Goal: Use online tool/utility: Utilize a website feature to perform a specific function

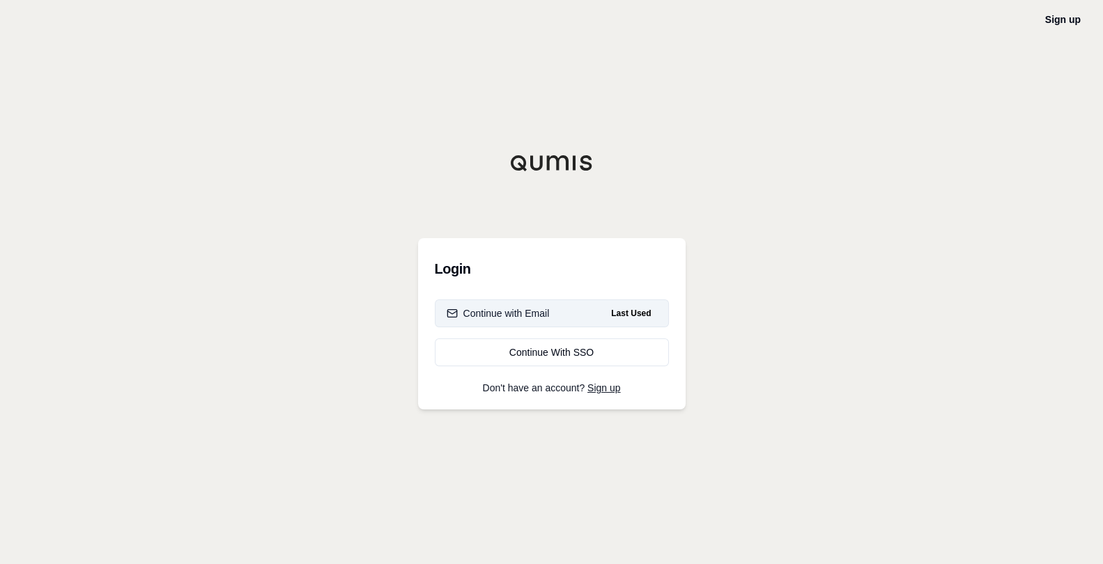
click at [550, 318] on button "Continue with Email Last Used" at bounding box center [552, 314] width 234 height 28
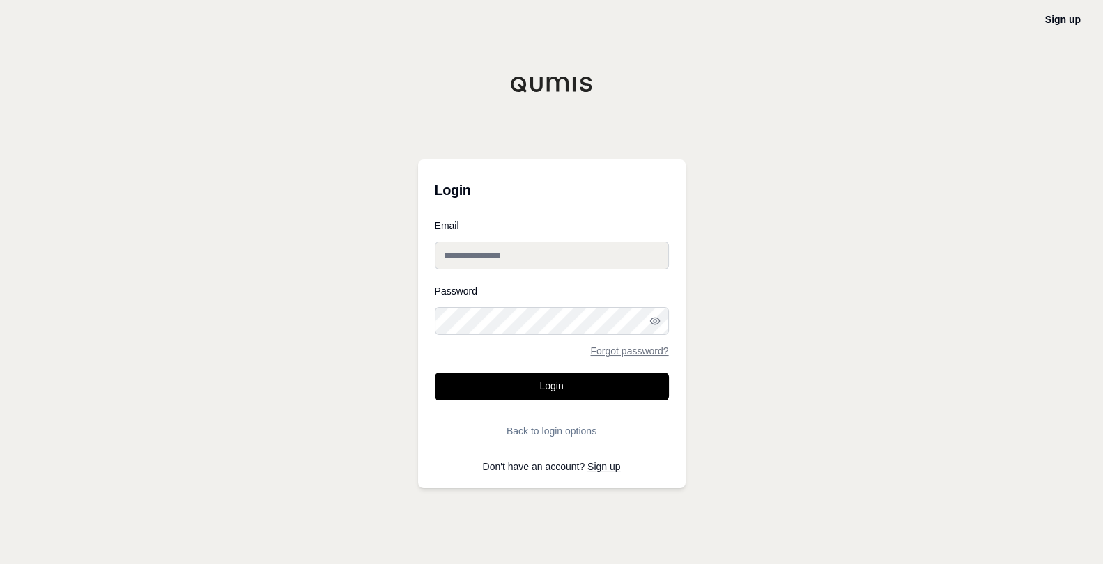
type input "**********"
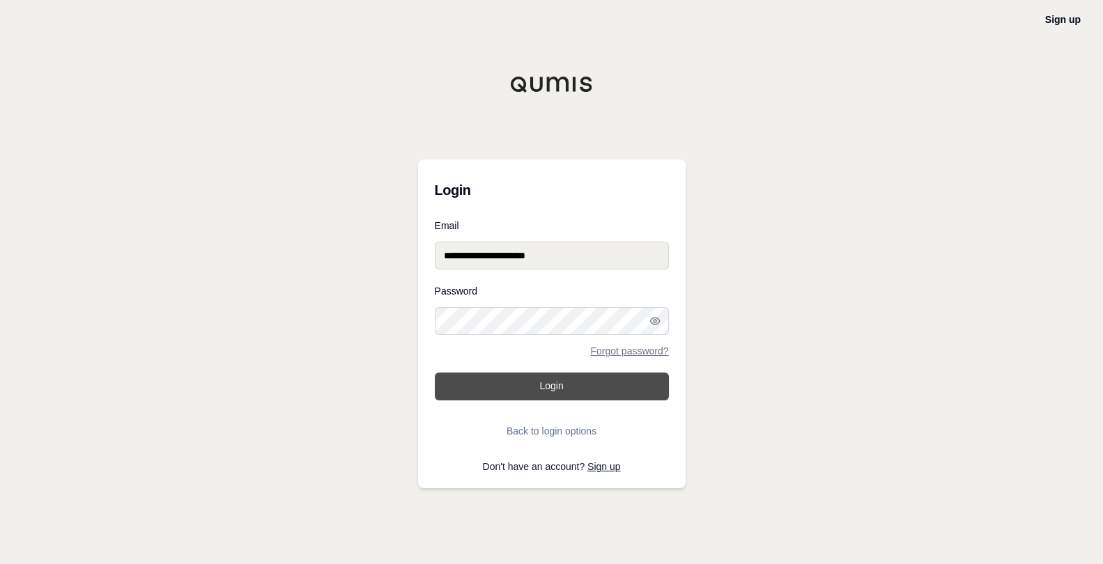
click at [535, 382] on button "Login" at bounding box center [552, 387] width 234 height 28
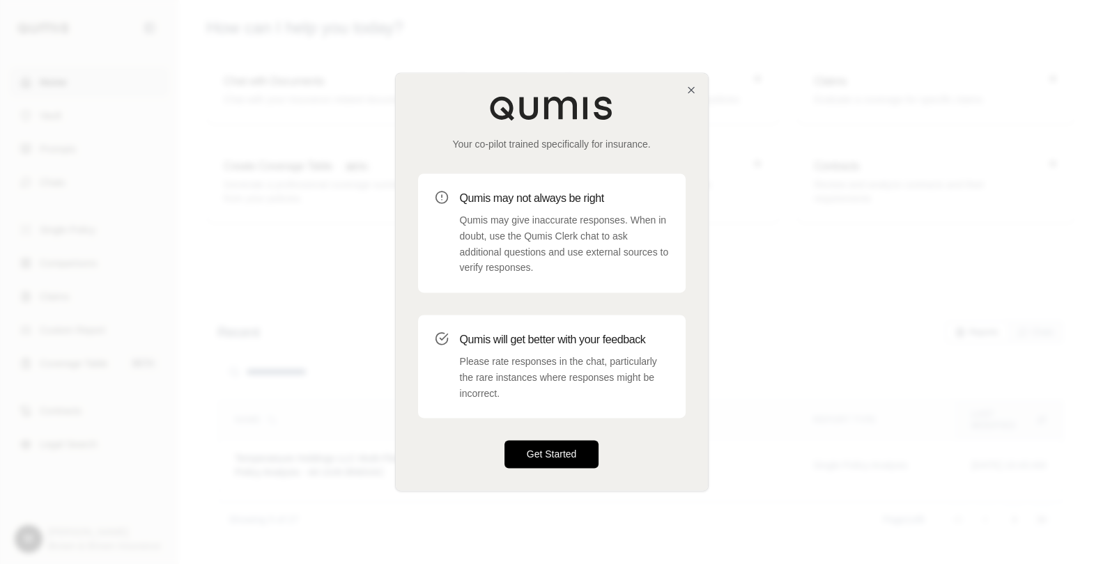
click at [544, 454] on button "Get Started" at bounding box center [552, 455] width 95 height 28
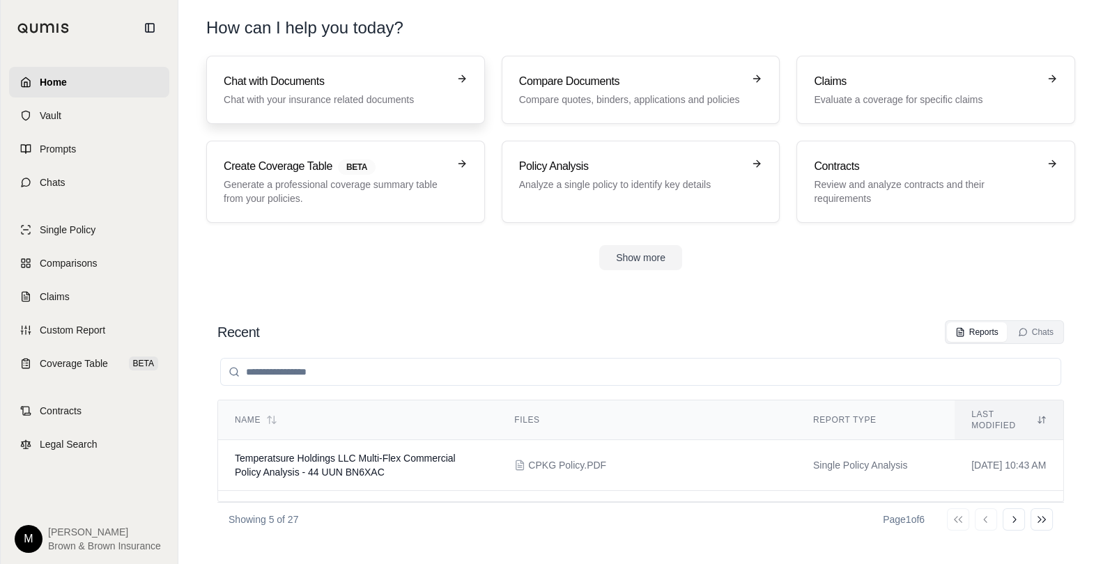
click at [316, 85] on h3 "Chat with Documents" at bounding box center [336, 81] width 224 height 17
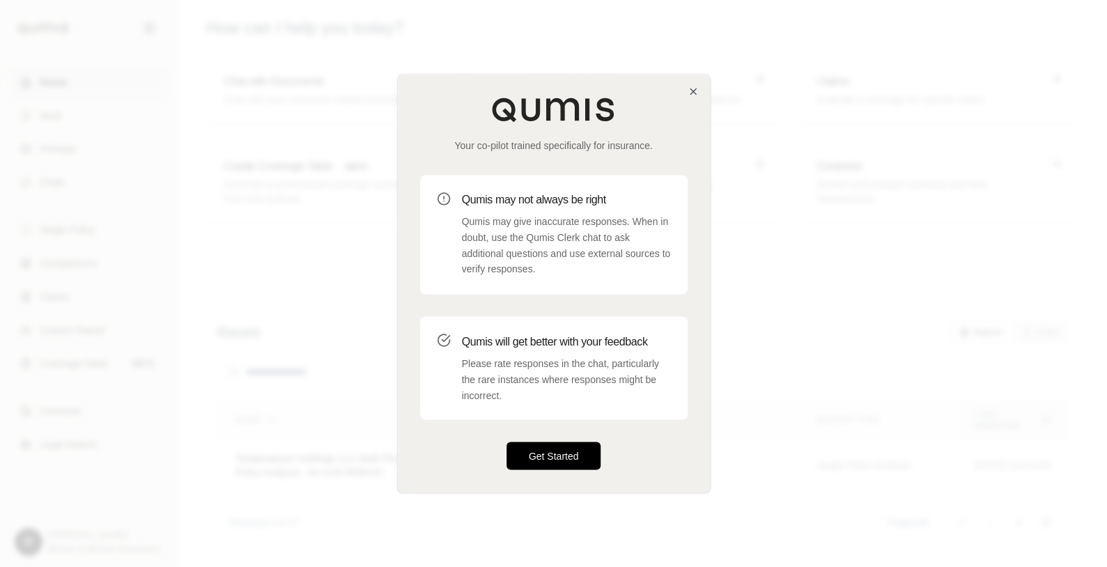
click at [567, 455] on button "Get Started" at bounding box center [554, 457] width 95 height 28
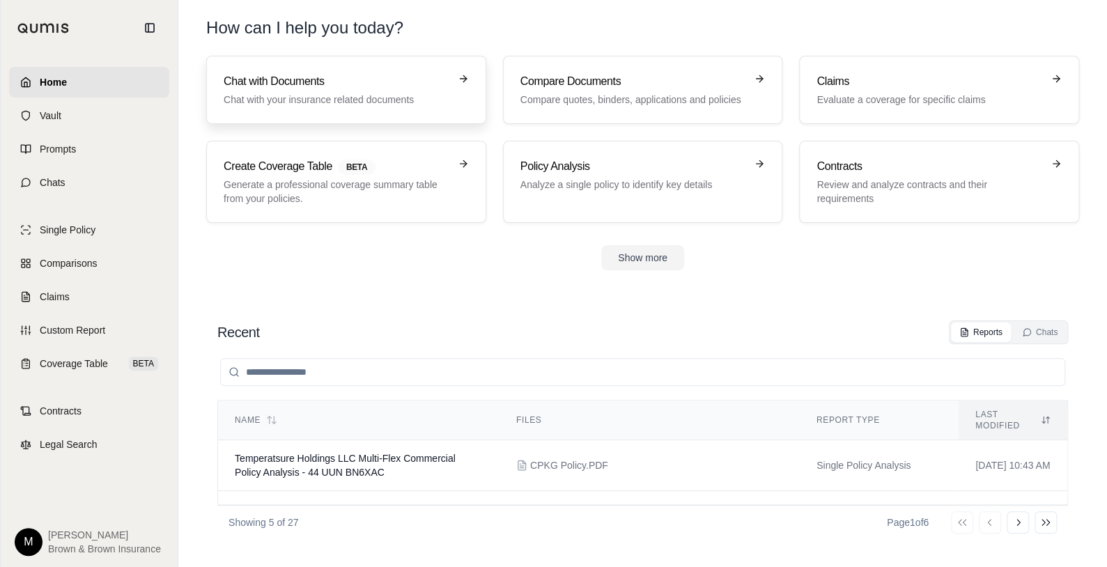
click at [356, 80] on h3 "Chat with Documents" at bounding box center [337, 81] width 226 height 17
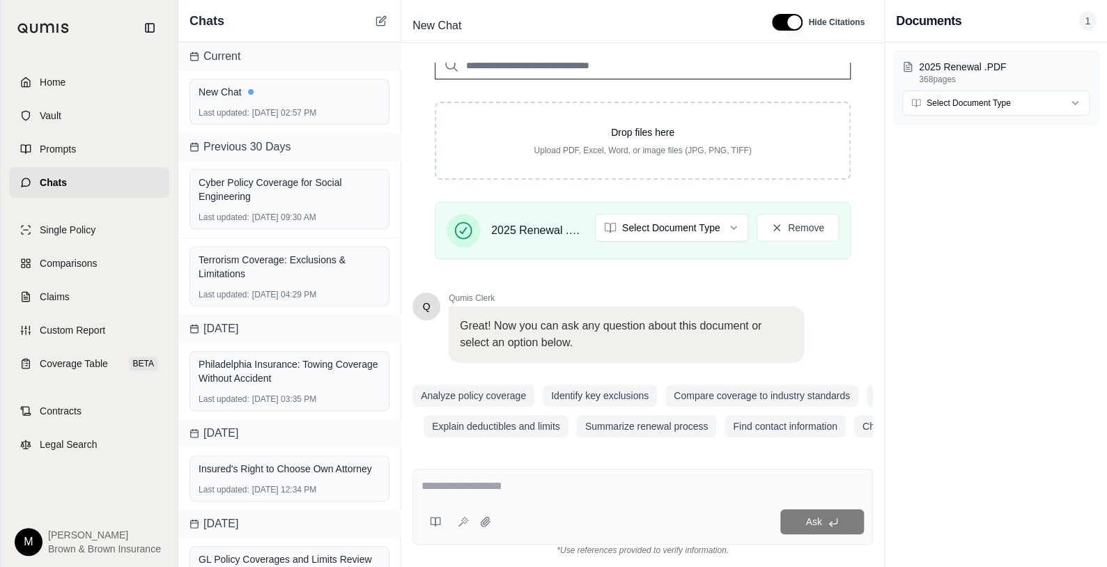
scroll to position [277, 0]
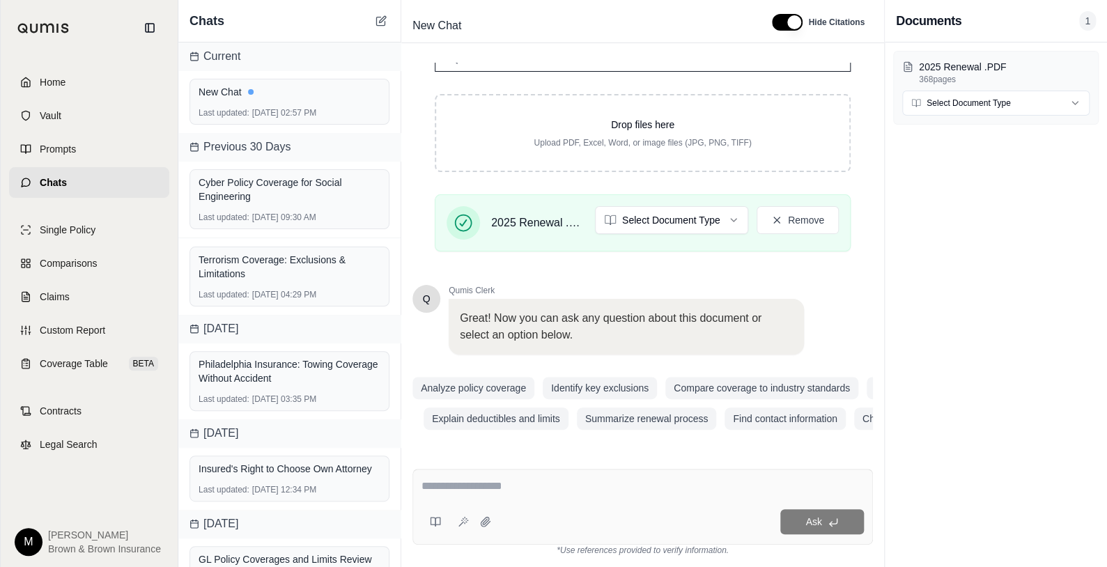
click at [429, 484] on textarea at bounding box center [643, 486] width 443 height 17
click at [377, 20] on icon at bounding box center [381, 20] width 11 height 11
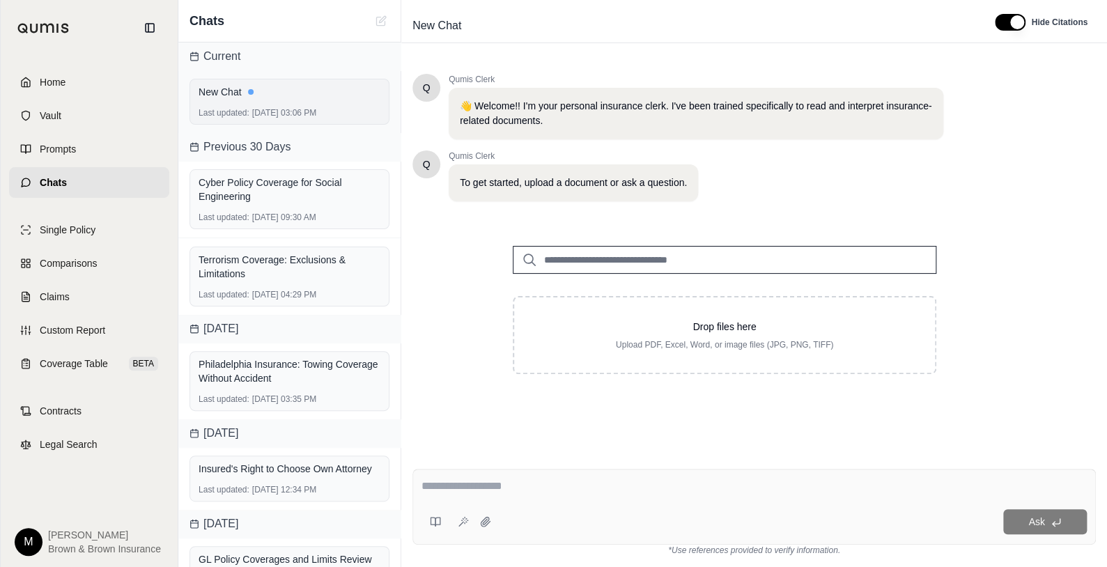
click at [287, 107] on div "Last updated: [DATE] 03:06 PM" at bounding box center [290, 112] width 182 height 11
click at [270, 108] on div "Last updated: [DATE] 03:06 PM" at bounding box center [290, 112] width 182 height 11
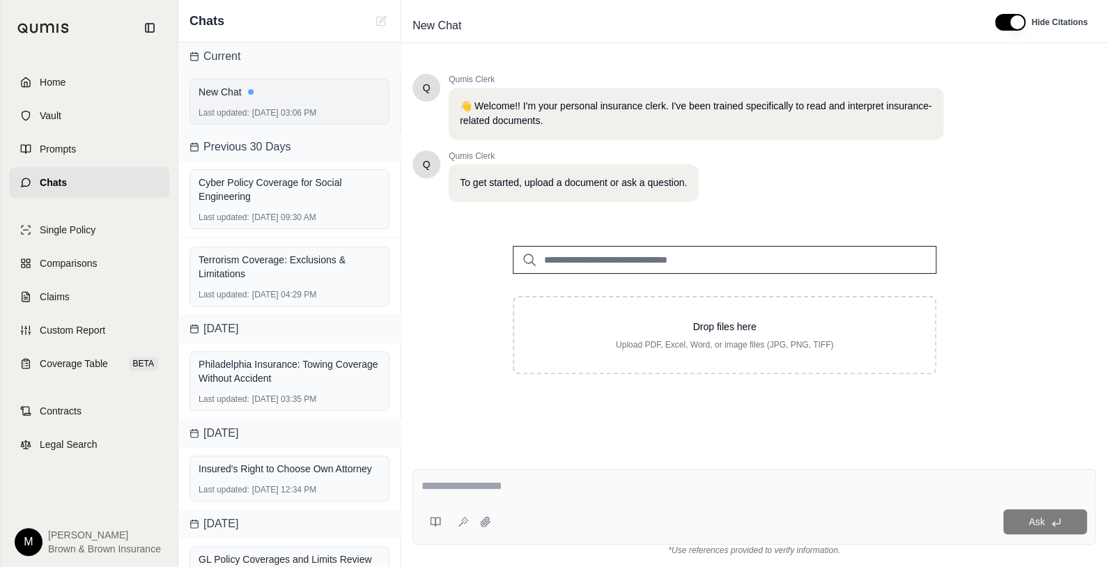
click at [226, 87] on div "New Chat" at bounding box center [290, 92] width 182 height 14
click at [53, 75] on span "Home" at bounding box center [53, 82] width 26 height 14
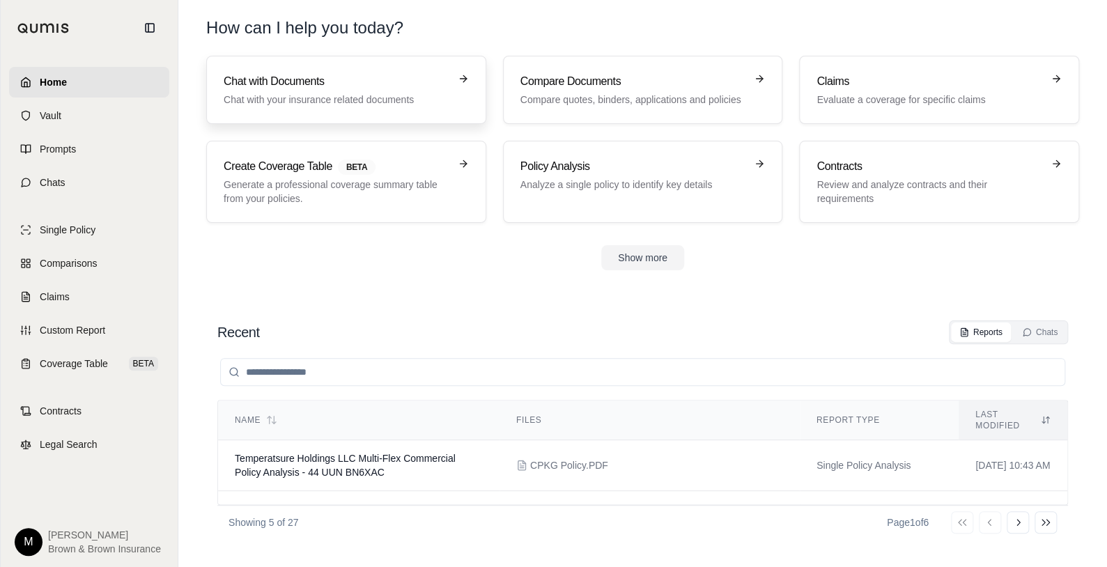
click at [350, 90] on div "Chat with Documents Chat with your insurance related documents" at bounding box center [337, 89] width 226 height 33
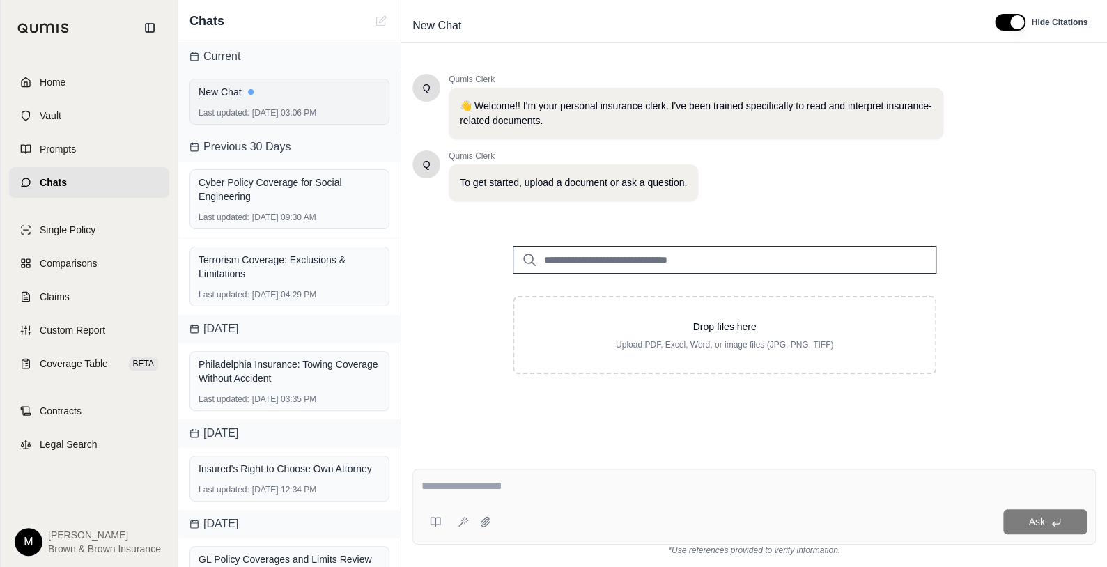
click at [269, 107] on div "Last updated: [DATE] 03:06 PM" at bounding box center [290, 112] width 182 height 11
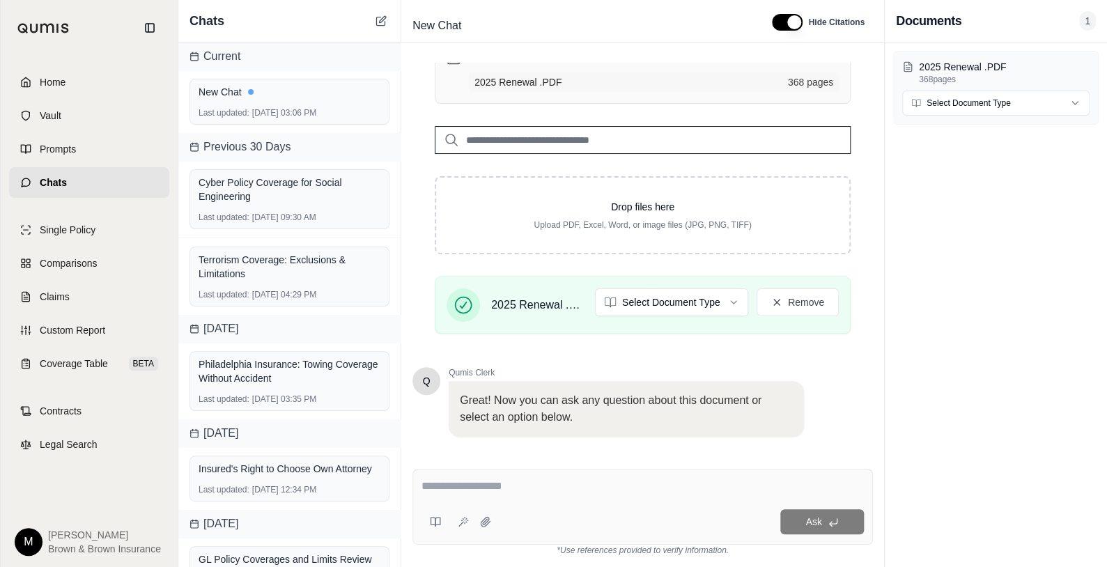
scroll to position [277, 0]
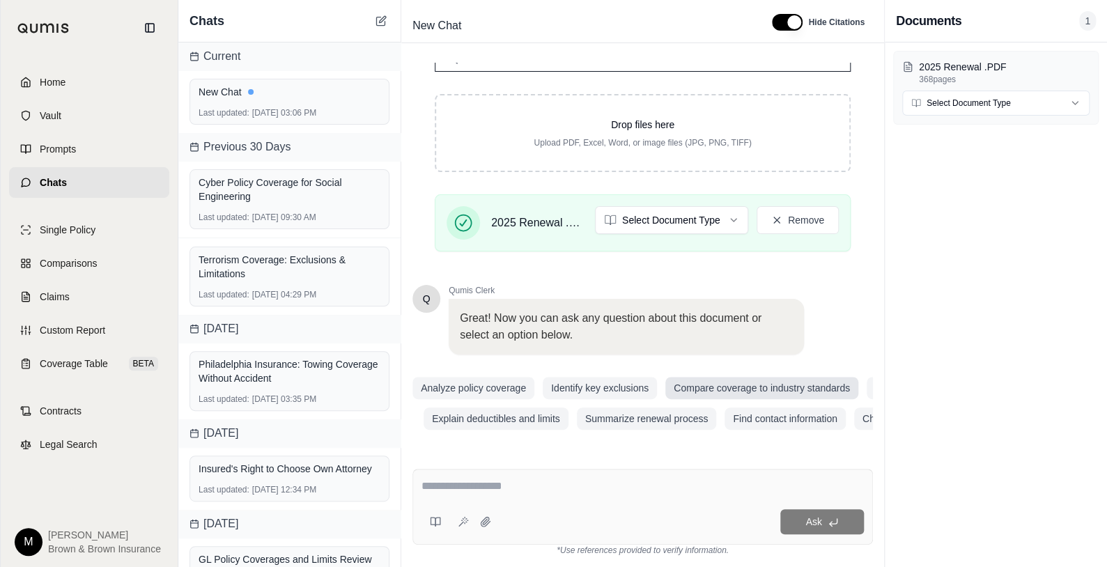
drag, startPoint x: 442, startPoint y: 489, endPoint x: 711, endPoint y: 372, distance: 293.4
click at [442, 489] on textarea at bounding box center [643, 486] width 443 height 17
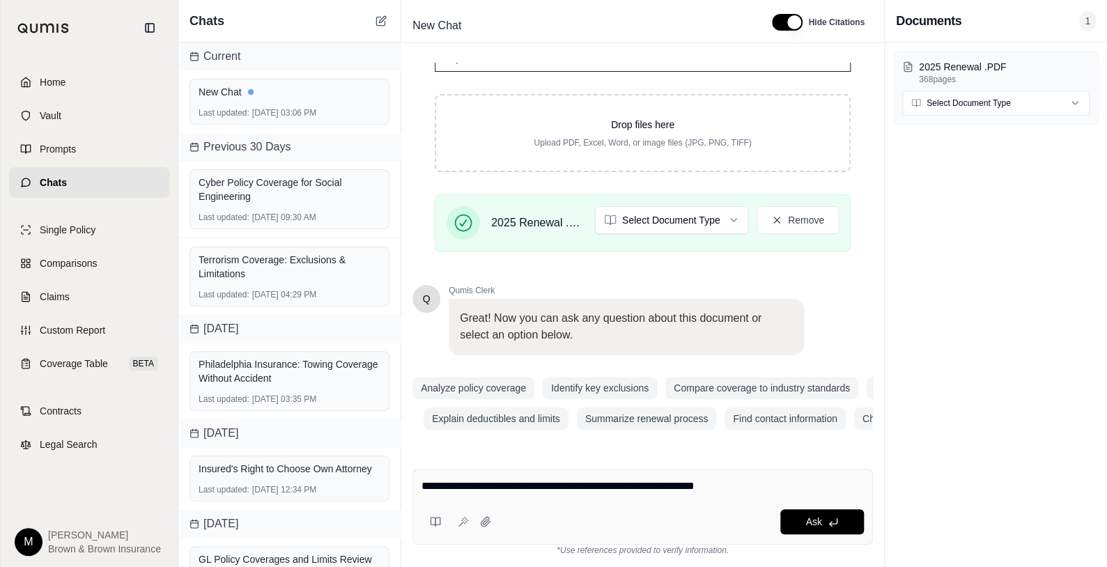
type textarea "**********"
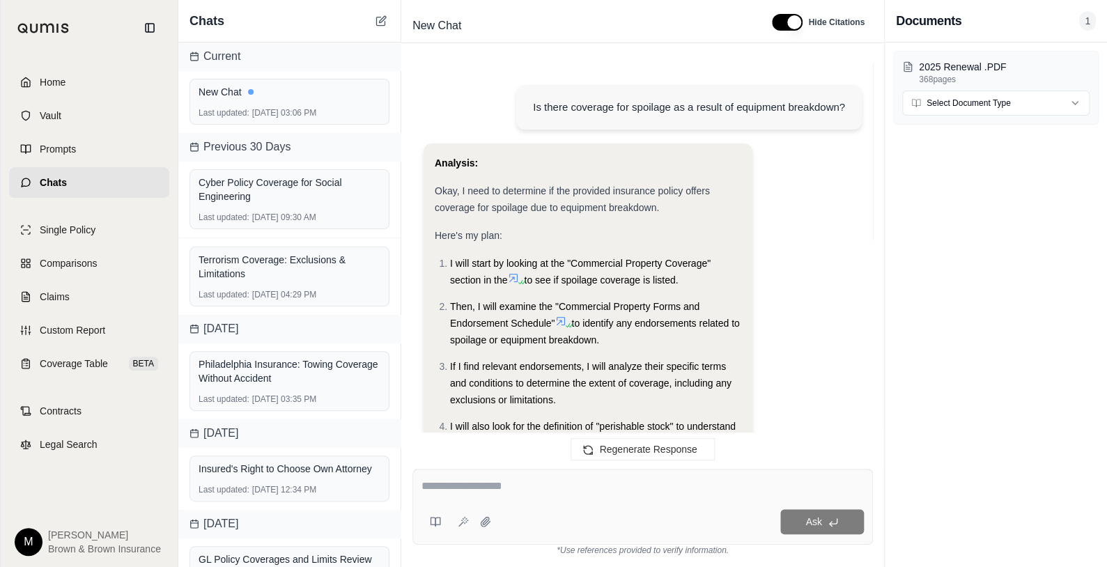
scroll to position [1569, 0]
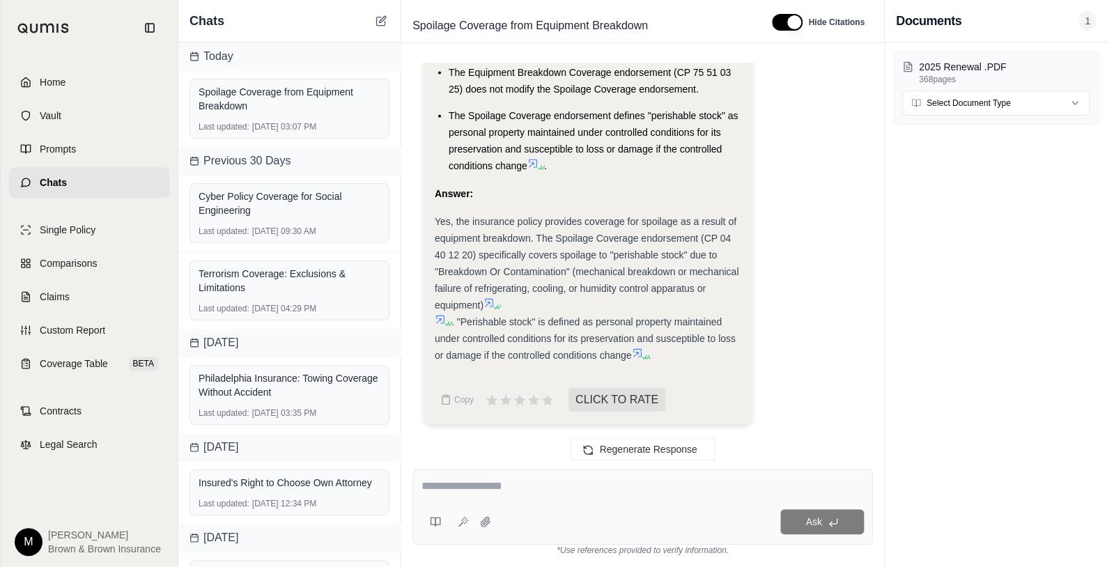
click at [447, 489] on textarea at bounding box center [643, 486] width 443 height 17
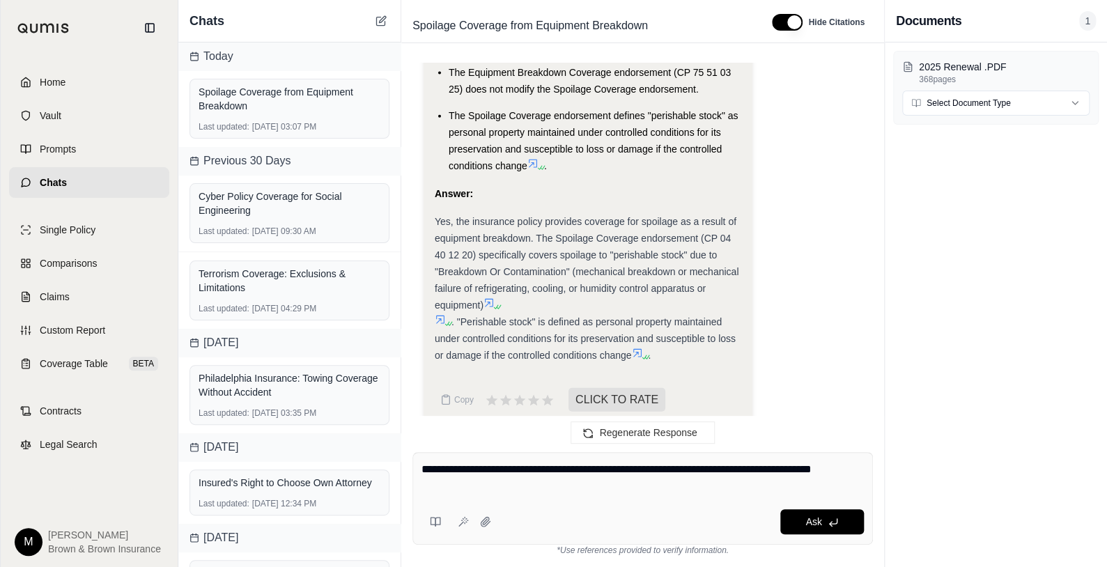
type textarea "**********"
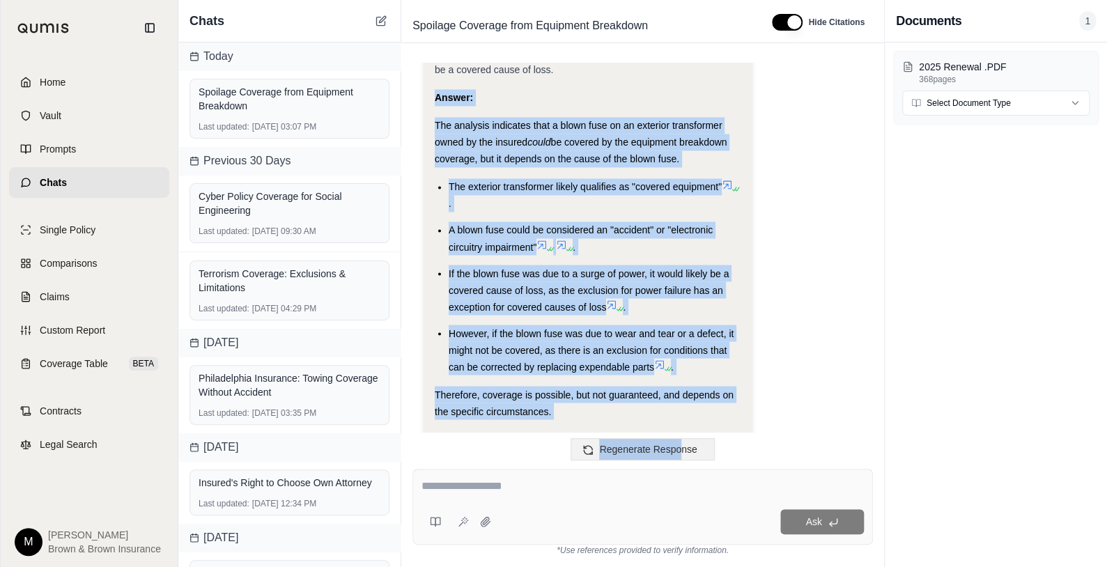
scroll to position [3744, 0]
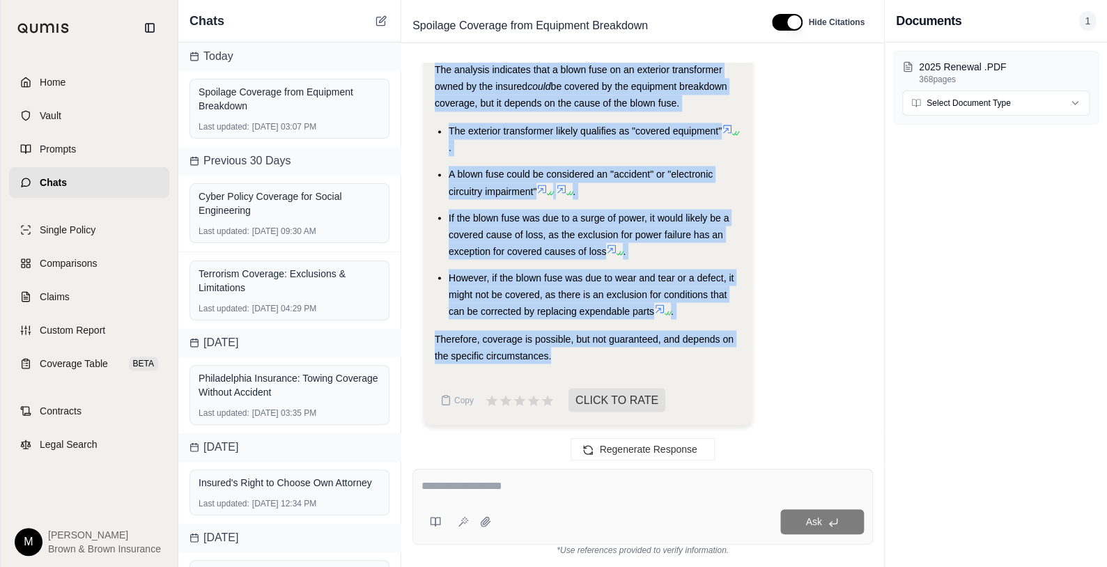
drag, startPoint x: 436, startPoint y: 249, endPoint x: 702, endPoint y: 357, distance: 287.6
copy div "Answer: The analysis indicates that a blown fuse on an exterior transformer own…"
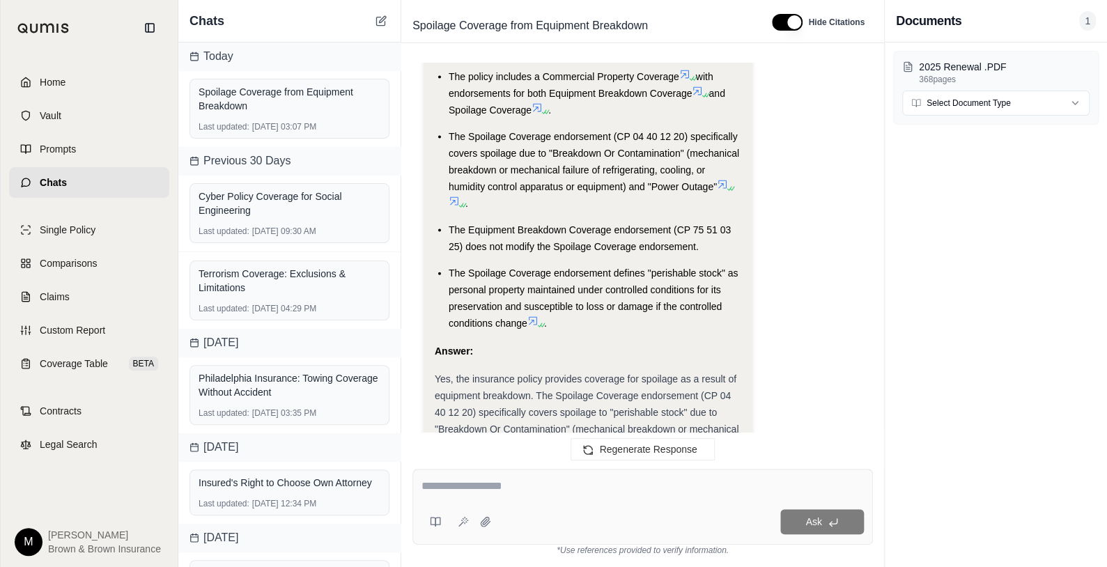
scroll to position [1583, 0]
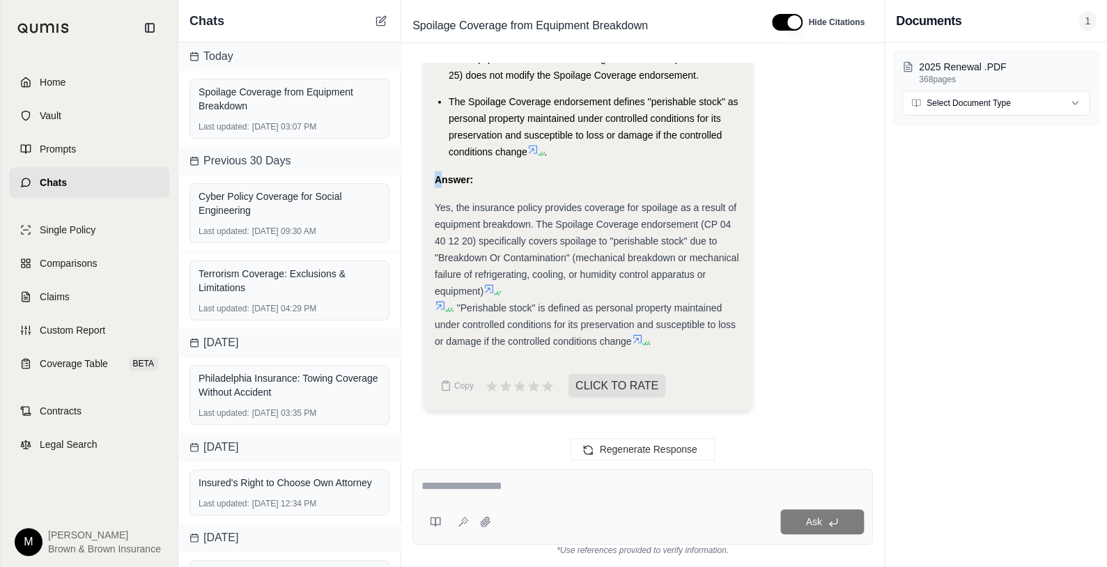
drag, startPoint x: 436, startPoint y: 182, endPoint x: 443, endPoint y: 185, distance: 7.5
click at [443, 185] on div "Answer:" at bounding box center [588, 179] width 307 height 17
click at [498, 176] on div "Answer:" at bounding box center [588, 179] width 307 height 17
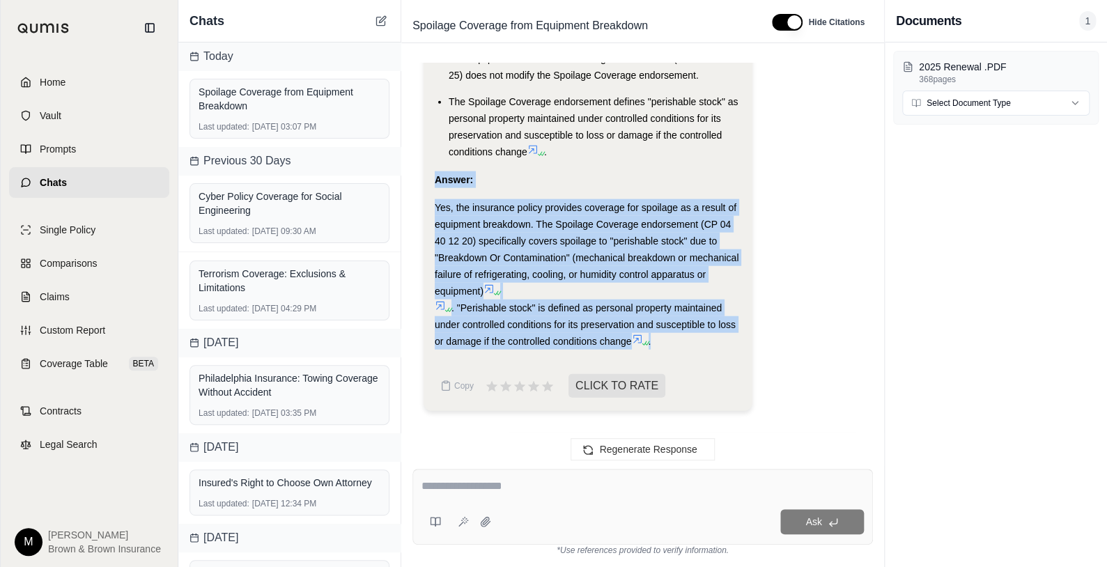
drag, startPoint x: 435, startPoint y: 177, endPoint x: 671, endPoint y: 345, distance: 289.9
copy div "Answer: Yes, the insurance policy provides coverage for spoilage as a result of…"
